Goal: Task Accomplishment & Management: Manage account settings

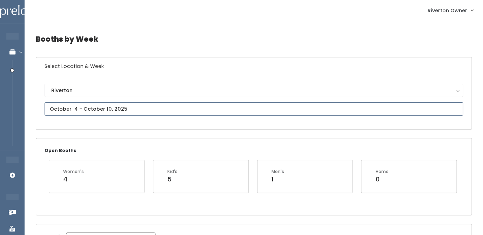
click at [97, 111] on input "text" at bounding box center [254, 108] width 419 height 13
type input "October 4 to October 10"
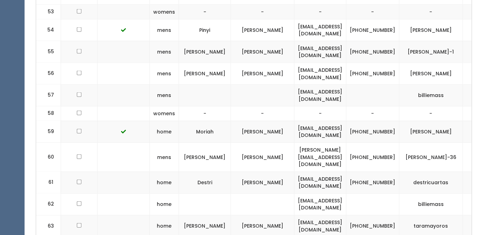
scroll to position [1465, 0]
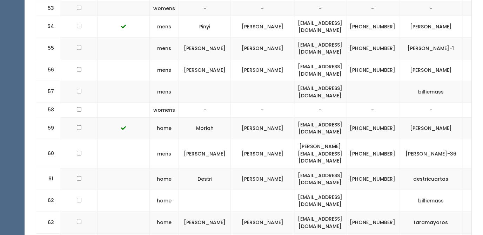
drag, startPoint x: 44, startPoint y: 115, endPoint x: 464, endPoint y: 176, distance: 424.0
click at [387, 118] on td "[PHONE_NUMBER]" at bounding box center [372, 129] width 53 height 22
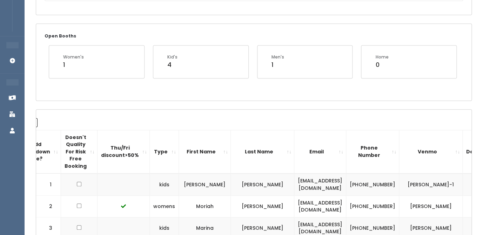
scroll to position [0, 0]
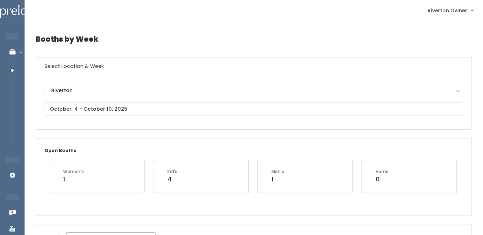
click at [460, 12] on span "Riverton Owner" at bounding box center [448, 11] width 40 height 8
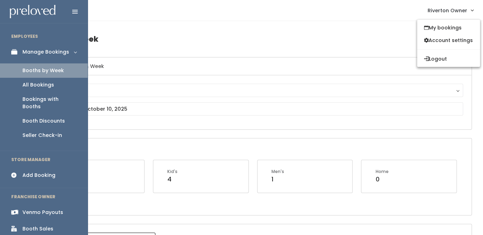
click at [16, 11] on img at bounding box center [33, 12] width 46 height 14
